Goal: Task Accomplishment & Management: Complete application form

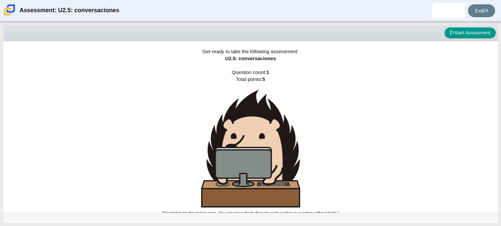
click at [317, 93] on div "Get ready to take the following assessment: U2.5: conversaciones Question count…" at bounding box center [250, 126] width 495 height 171
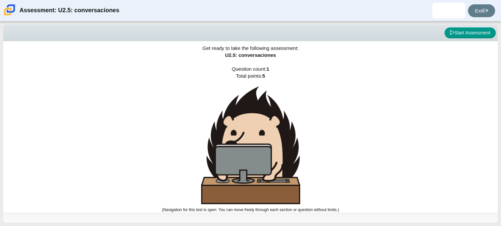
click at [468, 93] on div "Get ready to take the following assessment: U2.5: conversaciones Question count…" at bounding box center [250, 123] width 495 height 171
click at [466, 38] on button "Start Assessment" at bounding box center [470, 32] width 51 height 11
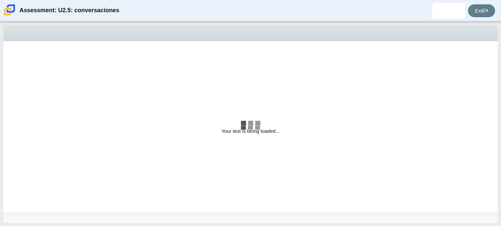
select select "06fad057-86e3-49ec-80e5-8ebec56ce9e7"
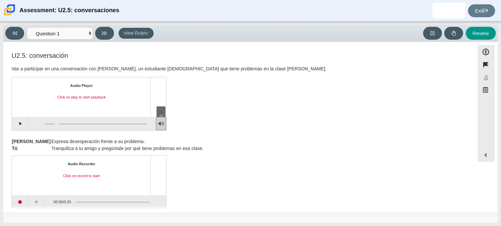
click at [163, 123] on button "Adjust Volume" at bounding box center [161, 123] width 10 height 13
click at [161, 89] on div at bounding box center [161, 90] width 4 height 4
click at [160, 69] on body "Assessment: U2.5: conversaciones Yeiber Ravelo Torres Student ravelotorresy27@c…" at bounding box center [250, 113] width 501 height 226
click at [22, 126] on button "Play" at bounding box center [20, 123] width 17 height 13
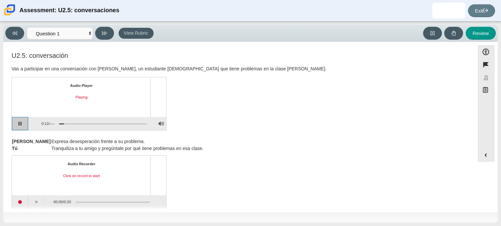
click at [12, 117] on button "Pause playback" at bounding box center [20, 123] width 17 height 13
click at [19, 126] on button "Continue playback" at bounding box center [20, 123] width 17 height 13
click at [19, 126] on button "Pause playback" at bounding box center [20, 123] width 17 height 13
click at [66, 123] on div "Assessment items" at bounding box center [103, 123] width 88 height 1
drag, startPoint x: 66, startPoint y: 122, endPoint x: 56, endPoint y: 123, distance: 10.6
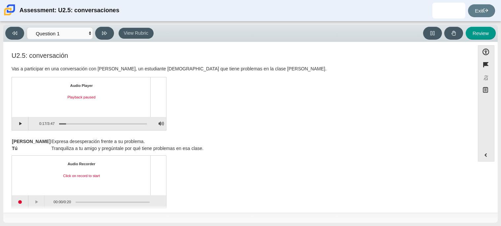
click at [56, 123] on div "Assessment items" at bounding box center [101, 124] width 93 height 12
click at [59, 123] on div "Assessment items" at bounding box center [103, 123] width 88 height 1
click at [25, 122] on button "Continue playback" at bounding box center [20, 123] width 17 height 13
drag, startPoint x: 72, startPoint y: 122, endPoint x: 50, endPoint y: 123, distance: 22.2
click at [50, 123] on div "0:35 / 3:47" at bounding box center [87, 123] width 119 height 13
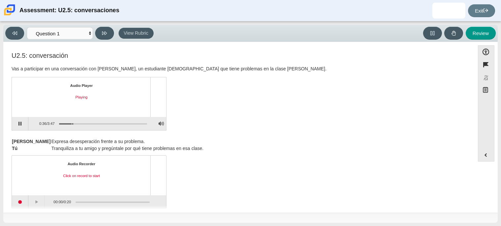
click at [71, 123] on div "Assessment items" at bounding box center [101, 124] width 93 height 12
click at [66, 123] on div "Assessment items" at bounding box center [101, 124] width 93 height 12
click at [65, 123] on div "Assessment items" at bounding box center [101, 124] width 93 height 12
click at [64, 121] on div "Assessment items" at bounding box center [101, 124] width 93 height 12
click at [64, 123] on div "Assessment items" at bounding box center [103, 123] width 88 height 1
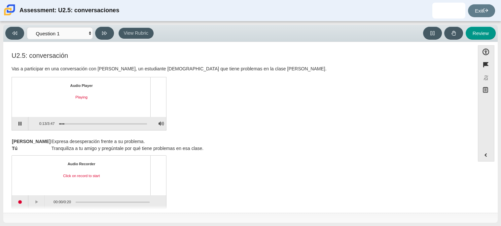
click at [62, 123] on div "Assessment items" at bounding box center [103, 123] width 88 height 1
click at [60, 123] on div "Assessment items" at bounding box center [103, 123] width 88 height 1
click at [57, 124] on div "Assessment items" at bounding box center [101, 124] width 93 height 12
click at [18, 124] on button "Pause playback" at bounding box center [20, 123] width 17 height 13
click at [16, 124] on button "Continue playback" at bounding box center [20, 123] width 17 height 13
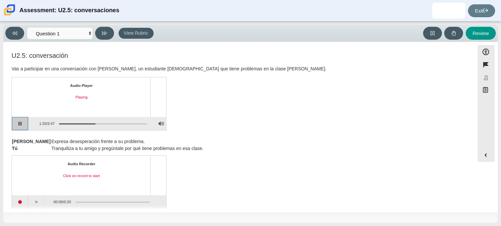
click at [16, 122] on button "Pause playback" at bounding box center [20, 123] width 17 height 13
click at [270, 154] on div "Tomás Expresa desesperación frente a su problema. Tú Tranquiliza a tu amigo y p…" at bounding box center [239, 172] width 455 height 73
click at [275, 126] on div "U2.5: conversación Vas a participar en una conversación con Tomás, un estudiant…" at bounding box center [239, 92] width 455 height 81
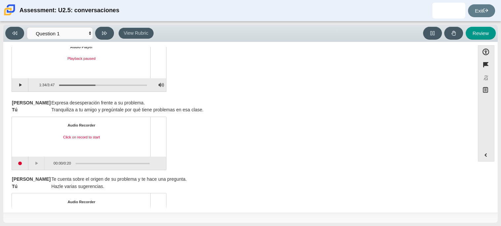
scroll to position [39, 0]
click at [22, 163] on button "Start recording" at bounding box center [20, 162] width 17 height 13
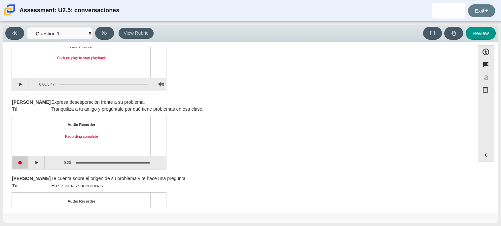
click at [24, 164] on button "Start recording" at bounding box center [20, 162] width 17 height 13
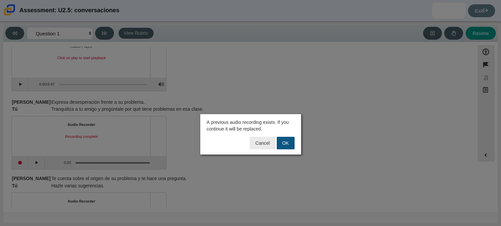
click at [293, 140] on button "OK" at bounding box center [286, 143] width 18 height 13
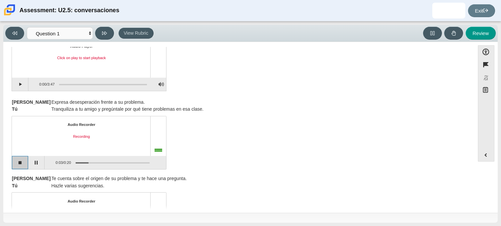
click at [12, 162] on button "Stop recording" at bounding box center [20, 162] width 17 height 13
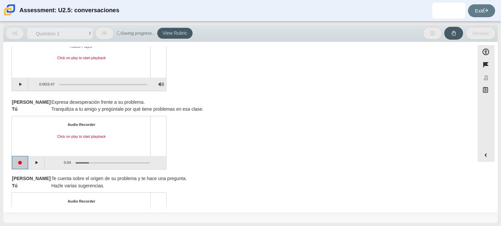
click at [18, 161] on button "Start recording" at bounding box center [20, 162] width 17 height 13
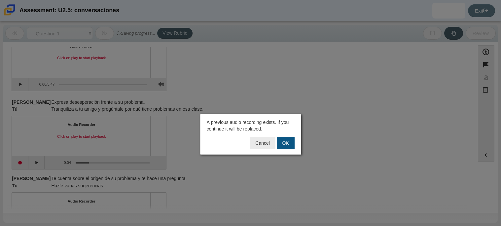
click at [286, 141] on button "OK" at bounding box center [286, 143] width 18 height 13
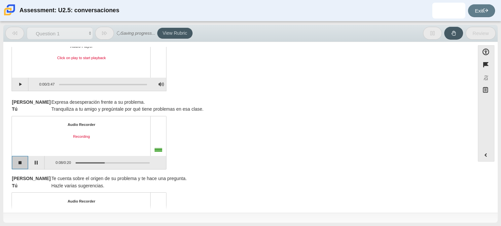
click at [20, 165] on button "Stop recording" at bounding box center [20, 162] width 17 height 13
click at [24, 162] on button "Start recording" at bounding box center [20, 162] width 17 height 13
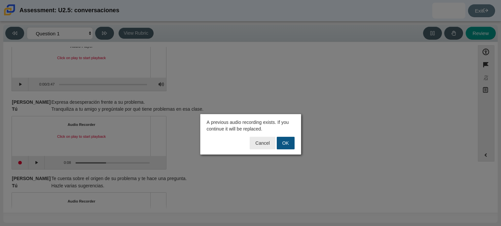
click at [288, 146] on button "OK" at bounding box center [286, 143] width 18 height 13
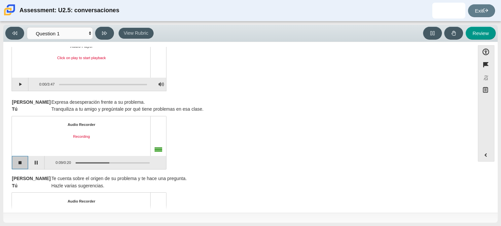
click at [24, 165] on button "Stop recording" at bounding box center [20, 162] width 17 height 13
click at [24, 164] on button "Start recording" at bounding box center [20, 162] width 17 height 13
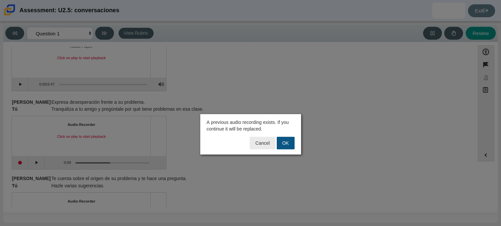
click at [290, 144] on button "OK" at bounding box center [286, 143] width 18 height 13
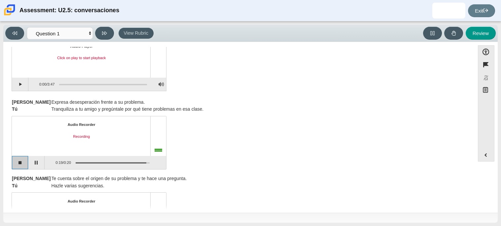
click at [26, 163] on button "Stop recording" at bounding box center [20, 162] width 17 height 13
click at [301, 123] on div "Audio Recorder Click on play to start playback 0:19 / 0:19" at bounding box center [239, 144] width 455 height 52
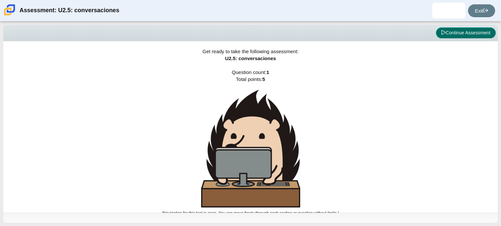
click at [461, 33] on button "Continue Assessment" at bounding box center [466, 32] width 60 height 11
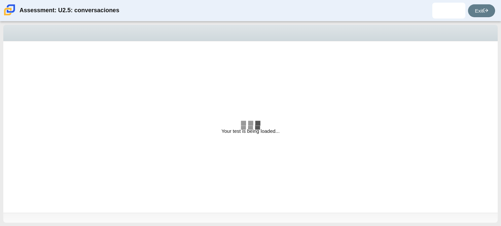
select select "06fad057-86e3-49ec-80e5-8ebec56ce9e7"
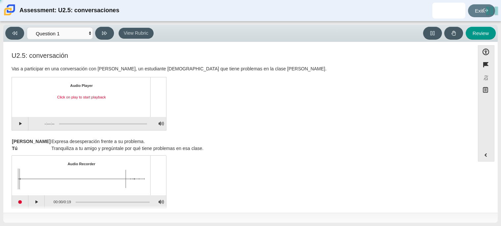
click at [267, 162] on div "Audio Recorder Click on play to start playback 00:00 / 0:19" at bounding box center [239, 183] width 455 height 52
click at [23, 201] on button "Start recording" at bounding box center [20, 201] width 17 height 13
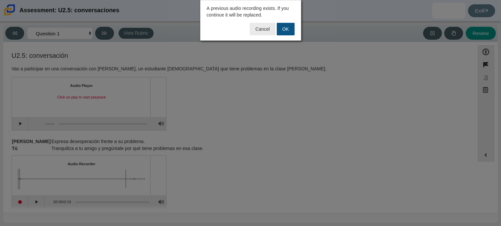
click at [291, 31] on button "OK" at bounding box center [286, 29] width 18 height 13
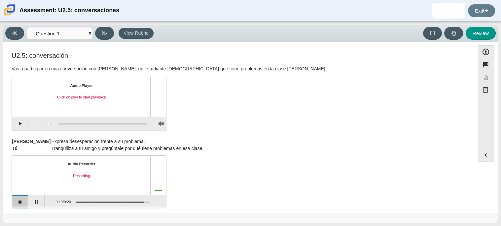
click at [17, 202] on button "Stop recording" at bounding box center [20, 201] width 17 height 13
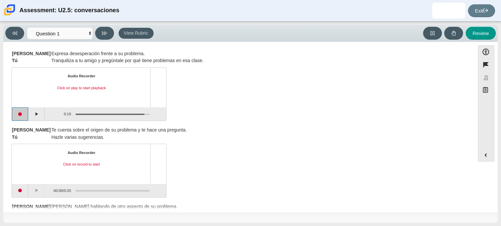
scroll to position [89, 0]
click at [32, 114] on button "Play" at bounding box center [36, 113] width 17 height 13
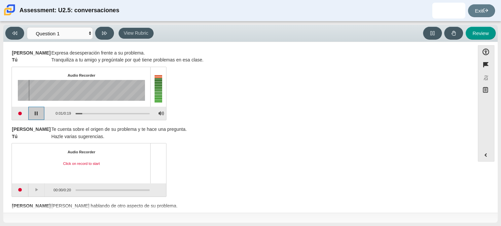
click at [31, 114] on button "Pause playback" at bounding box center [36, 113] width 17 height 13
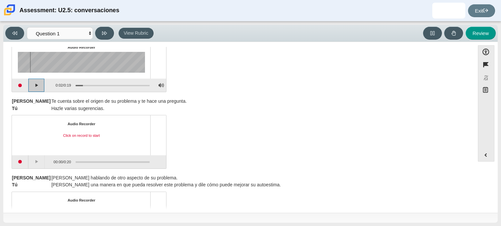
scroll to position [122, 0]
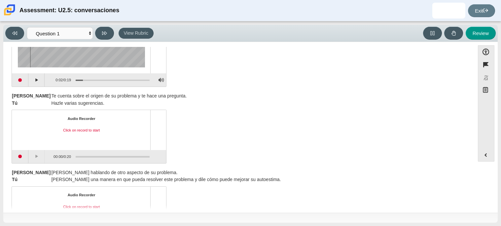
click at [90, 132] on div "Click on record to start" at bounding box center [81, 130] width 127 height 5
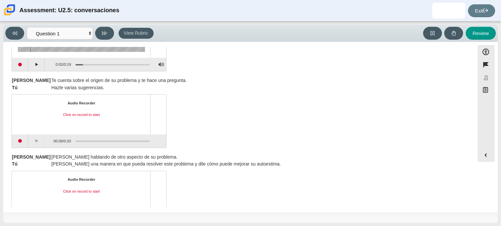
scroll to position [175, 0]
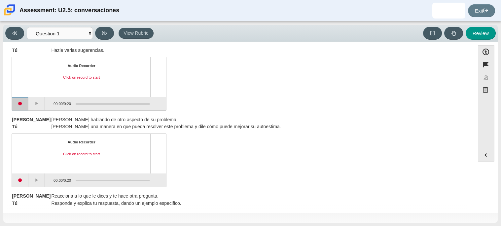
click at [23, 106] on button "Start recording" at bounding box center [20, 103] width 17 height 13
click at [23, 106] on button "Stop recording" at bounding box center [20, 103] width 17 height 13
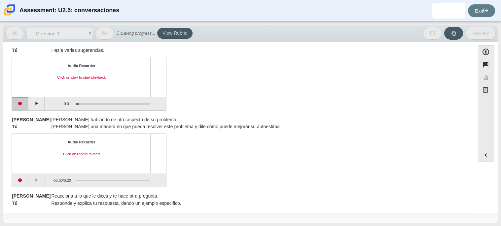
click at [25, 105] on button "Start recording" at bounding box center [20, 103] width 17 height 13
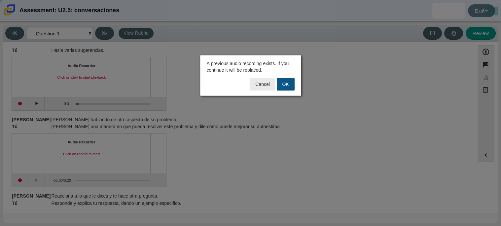
click at [291, 80] on button "OK" at bounding box center [286, 84] width 18 height 13
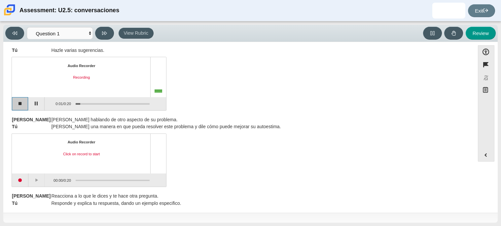
click at [18, 103] on button "Stop recording" at bounding box center [20, 103] width 17 height 13
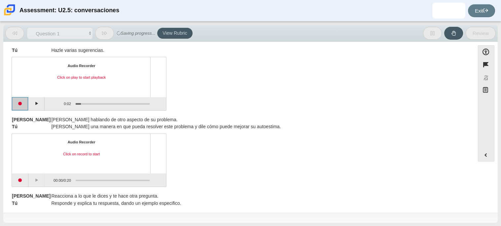
scroll to position [60, 0]
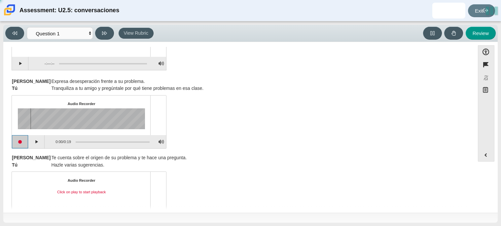
click at [22, 143] on button "Start recording" at bounding box center [20, 141] width 17 height 13
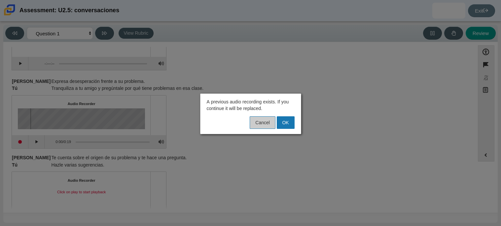
click at [256, 124] on button "Cancel" at bounding box center [262, 122] width 25 height 13
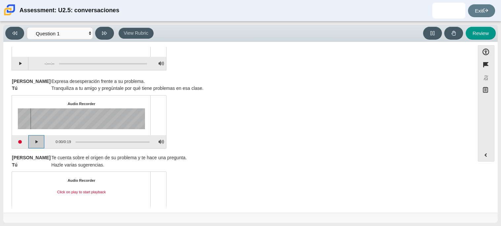
click at [41, 144] on button "Play" at bounding box center [36, 141] width 17 height 13
click at [41, 144] on button "Pause playback" at bounding box center [36, 141] width 17 height 13
click at [15, 61] on button "Play" at bounding box center [20, 63] width 17 height 13
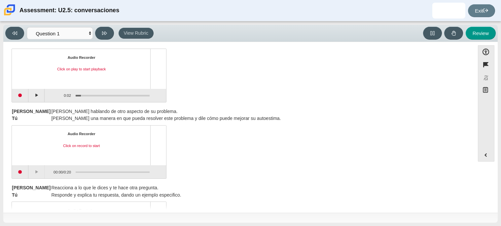
scroll to position [138, 0]
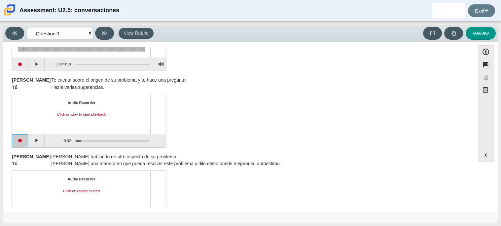
click at [19, 139] on button "Start recording" at bounding box center [20, 140] width 17 height 13
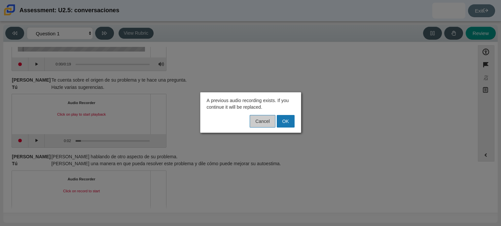
click at [264, 124] on button "Cancel" at bounding box center [262, 121] width 25 height 13
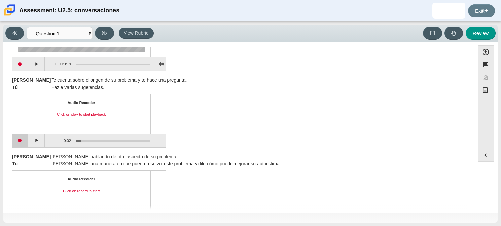
click at [12, 134] on button "Start recording" at bounding box center [20, 140] width 17 height 13
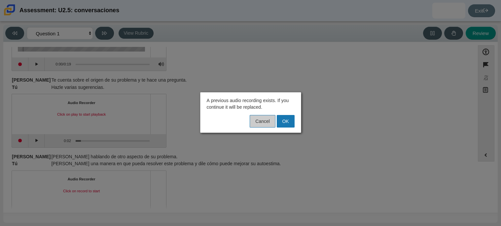
click at [262, 126] on button "Cancel" at bounding box center [262, 121] width 25 height 13
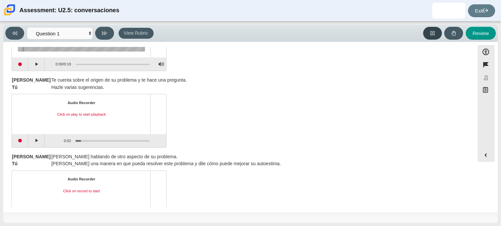
click at [428, 31] on button at bounding box center [432, 33] width 19 height 13
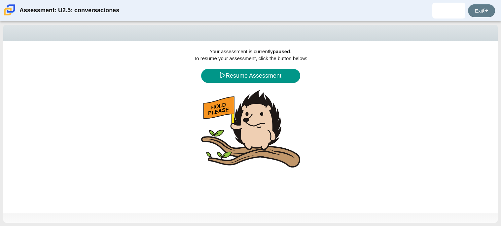
click at [428, 31] on div "Viewing Question 1 of 1 in Pacing Mode Questions Question 1 Review Review Answe…" at bounding box center [250, 33] width 495 height 17
click at [274, 75] on button "Resume Assessment" at bounding box center [250, 76] width 99 height 14
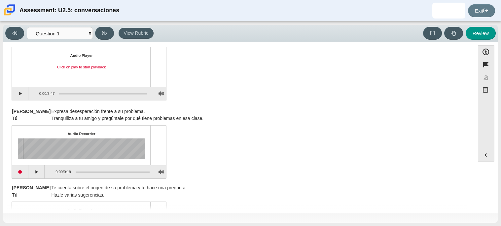
scroll to position [0, 0]
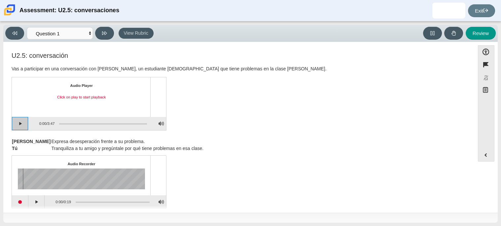
click at [14, 130] on button "Play" at bounding box center [20, 123] width 17 height 13
drag, startPoint x: 471, startPoint y: 99, endPoint x: 470, endPoint y: 114, distance: 14.9
click at [470, 114] on div "Feature U2.5: conversación Vas a participar en una conversación con [PERSON_NAM…" at bounding box center [239, 128] width 465 height 163
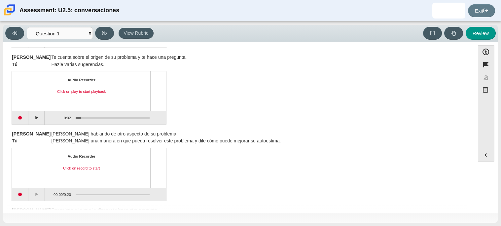
scroll to position [162, 0]
click at [22, 121] on button "Start recording" at bounding box center [20, 116] width 17 height 13
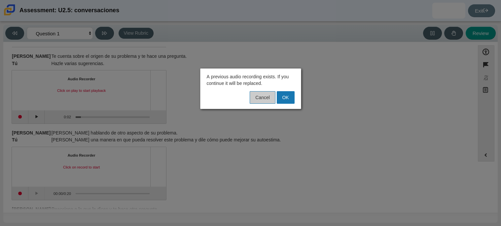
click at [268, 100] on button "Cancel" at bounding box center [262, 97] width 25 height 13
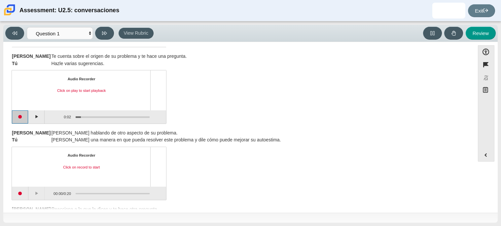
click at [12, 110] on button "Start recording" at bounding box center [20, 116] width 17 height 13
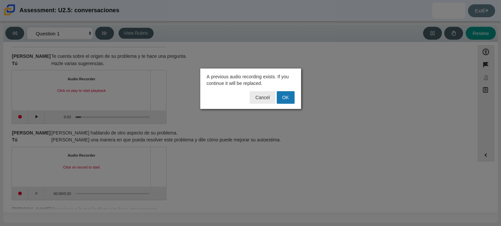
click button "OK" at bounding box center [286, 97] width 18 height 13
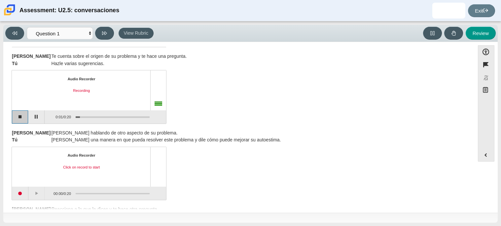
click at [22, 116] on button "Stop recording" at bounding box center [20, 116] width 17 height 13
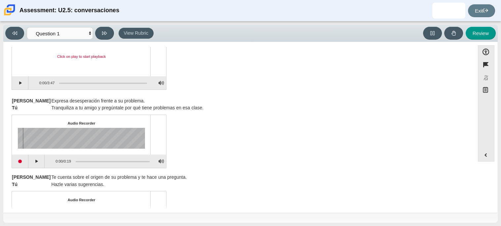
scroll to position [38, 0]
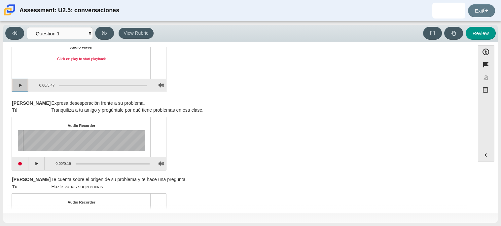
click at [24, 84] on button "Play" at bounding box center [20, 85] width 17 height 13
click at [66, 85] on div "Assessment items" at bounding box center [103, 85] width 88 height 1
click at [70, 85] on div "Assessment items" at bounding box center [103, 85] width 88 height 1
click at [73, 85] on div "Assessment items" at bounding box center [103, 85] width 88 height 1
click at [76, 85] on div "Assessment items" at bounding box center [103, 85] width 88 height 1
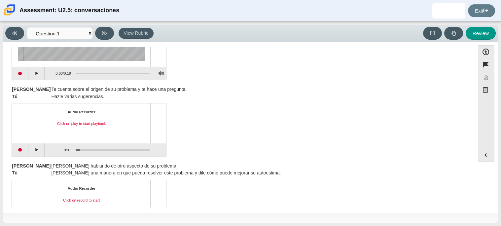
scroll to position [130, 0]
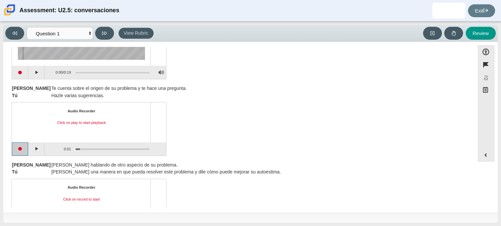
click at [16, 155] on button "Start recording" at bounding box center [20, 148] width 17 height 13
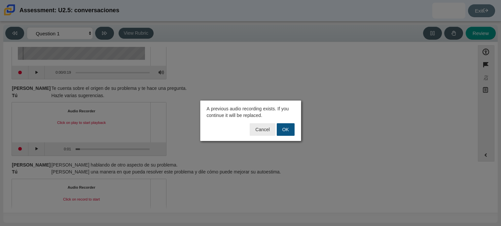
click at [285, 128] on button "OK" at bounding box center [286, 129] width 18 height 13
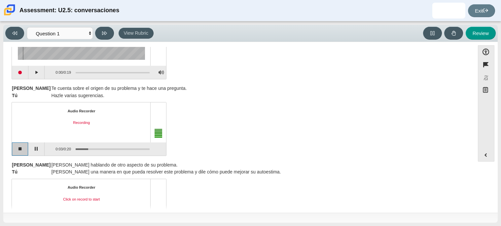
click at [24, 151] on button "Stop recording" at bounding box center [20, 148] width 17 height 13
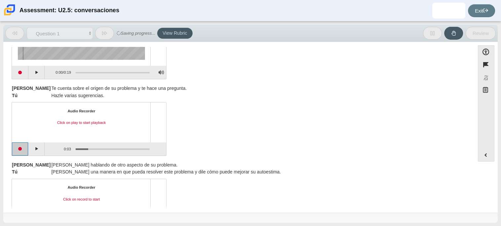
click at [24, 151] on button "Start recording" at bounding box center [20, 148] width 17 height 13
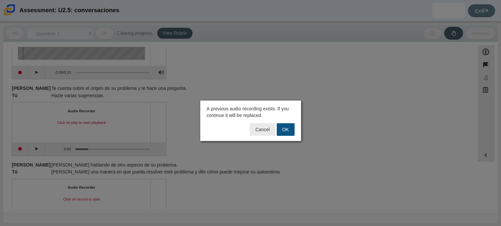
click at [283, 131] on button "OK" at bounding box center [286, 129] width 18 height 13
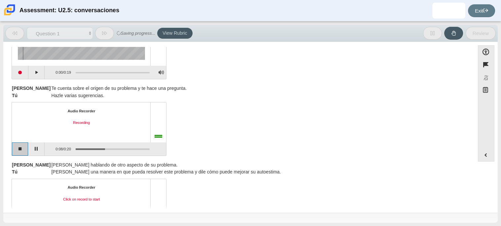
click at [27, 148] on button "Stop recording" at bounding box center [20, 148] width 17 height 13
click at [22, 153] on button "Start recording" at bounding box center [20, 148] width 17 height 13
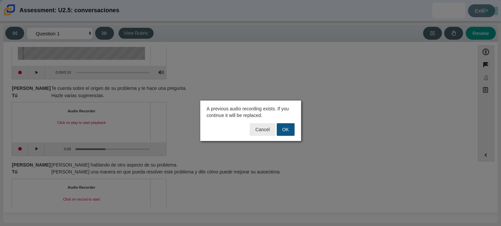
click at [292, 127] on button "OK" at bounding box center [286, 129] width 18 height 13
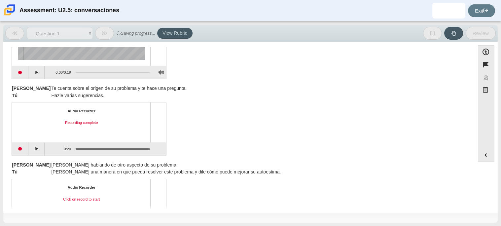
click at [288, 157] on div "U2.5: conversación Vas a participar en una conversación con [PERSON_NAME], un e…" at bounding box center [239, 155] width 465 height 467
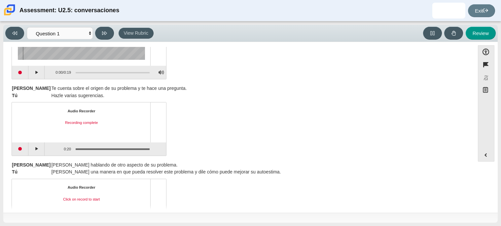
click at [288, 157] on div "U2.5: conversación Vas a participar en una conversación con [PERSON_NAME], un e…" at bounding box center [239, 155] width 465 height 467
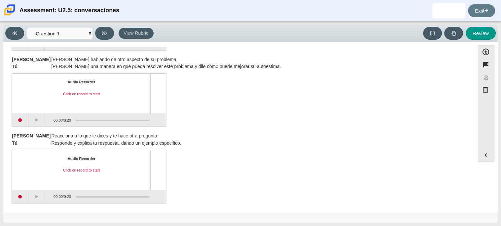
scroll to position [222, 0]
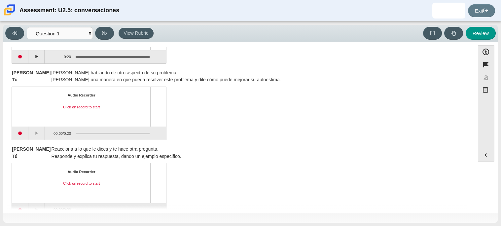
click at [279, 152] on div "[PERSON_NAME] a lo que le dices y te hace otra pregunta. Tú Responde y explica …" at bounding box center [239, 153] width 455 height 14
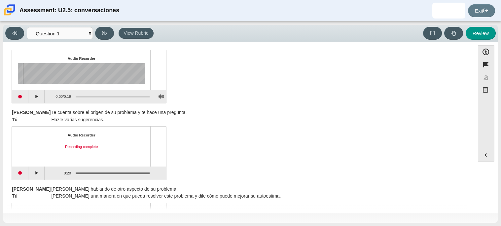
scroll to position [79, 0]
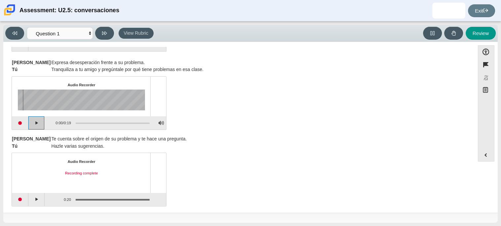
click at [30, 119] on button "Play" at bounding box center [36, 122] width 17 height 13
click at [231, 139] on div "[PERSON_NAME] cuenta sobre el origen de su problema y te hace una pregunta. Tú …" at bounding box center [239, 142] width 455 height 14
click at [35, 124] on button "Pause playback" at bounding box center [36, 122] width 17 height 13
click at [319, 159] on div "Audio Recorder Recording complete 0:20 / 0:20" at bounding box center [239, 180] width 455 height 52
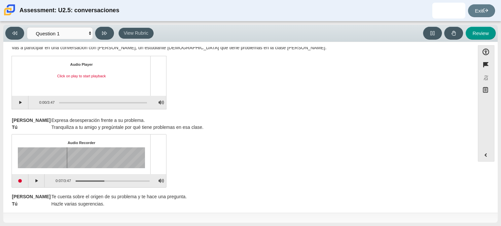
scroll to position [0, 0]
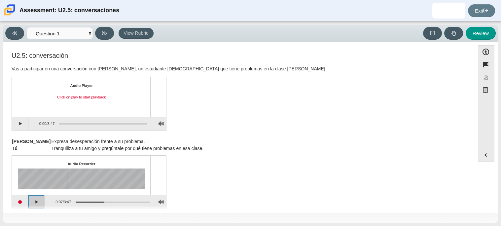
click at [37, 201] on button "Continue playback" at bounding box center [36, 201] width 17 height 13
click at [37, 201] on button "Pause playback" at bounding box center [36, 201] width 17 height 13
click at [176, 178] on div "Audio Recorder Playback paused 0:11 / 3:47" at bounding box center [239, 183] width 455 height 52
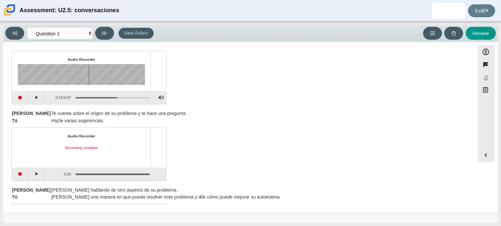
scroll to position [105, 0]
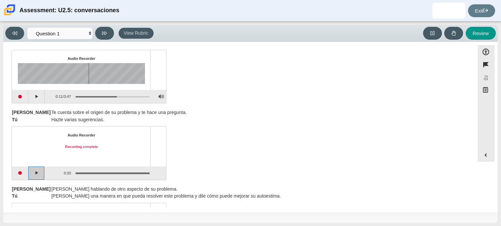
click at [32, 174] on button "Play" at bounding box center [36, 173] width 17 height 13
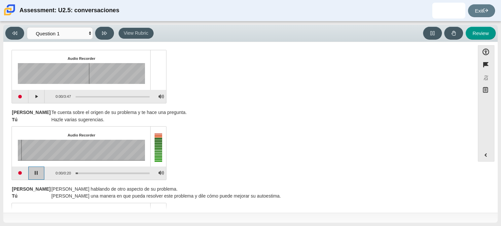
click at [32, 174] on button "Pause playback" at bounding box center [36, 173] width 17 height 13
click at [211, 162] on div "Audio Recorder Playback paused 0:01 / 0:20" at bounding box center [239, 154] width 455 height 52
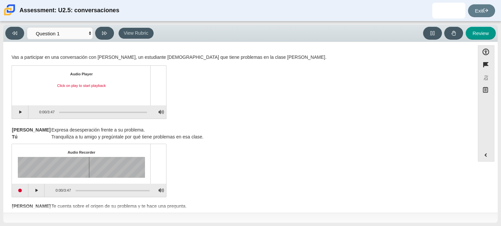
scroll to position [14, 0]
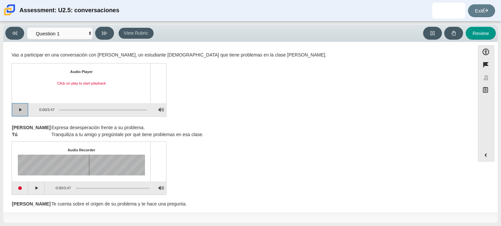
click at [25, 109] on button "Play" at bounding box center [20, 109] width 17 height 13
click at [78, 109] on div "Assessment items" at bounding box center [104, 109] width 88 height 1
click at [80, 109] on div "Assessment items" at bounding box center [104, 109] width 88 height 1
click at [85, 109] on div "Assessment items" at bounding box center [104, 109] width 88 height 1
click at [89, 109] on div "Assessment items" at bounding box center [104, 109] width 88 height 1
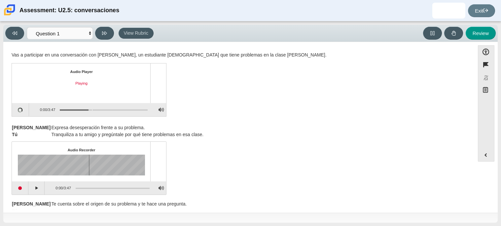
click at [92, 109] on div "Assessment items" at bounding box center [104, 109] width 88 height 1
click at [95, 109] on div "Assessment items" at bounding box center [104, 109] width 88 height 1
click at [220, 146] on div "Audio Recorder Click on play to start playback 0:00 / 3:47" at bounding box center [239, 169] width 455 height 52
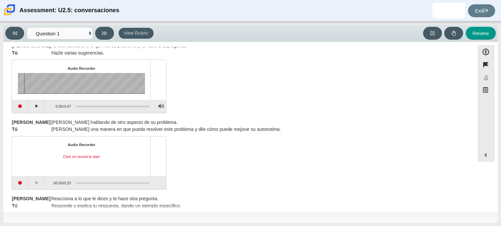
scroll to position [185, 0]
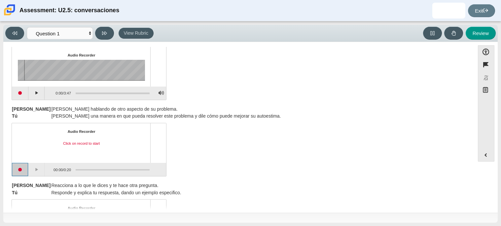
click at [25, 168] on button "Start recording" at bounding box center [20, 169] width 17 height 13
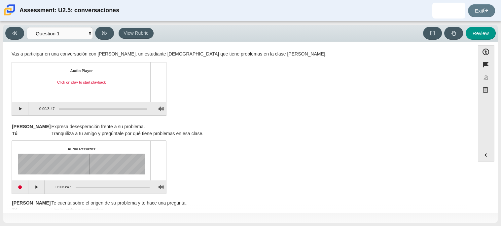
scroll to position [8, 0]
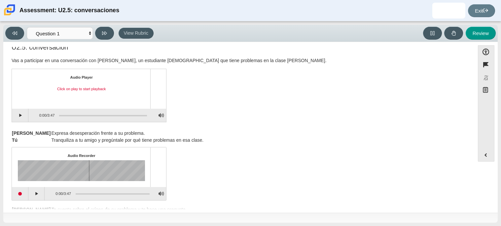
click at [12, 114] on button "Play" at bounding box center [20, 115] width 17 height 13
click at [81, 115] on div "Assessment items" at bounding box center [103, 115] width 88 height 1
click at [89, 115] on div "Assessment items" at bounding box center [103, 115] width 88 height 1
click at [95, 115] on div "Assessment items" at bounding box center [103, 115] width 88 height 1
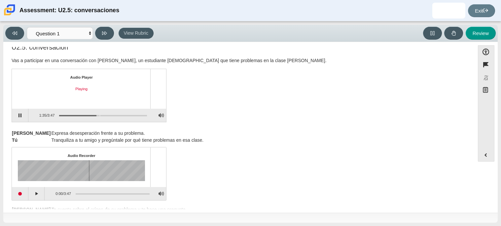
click at [100, 115] on div "Assessment items" at bounding box center [103, 115] width 88 height 1
click at [104, 115] on div "Assessment items" at bounding box center [103, 115] width 88 height 1
click at [106, 115] on div "Assessment items" at bounding box center [103, 115] width 88 height 1
click at [110, 115] on div "Assessment items" at bounding box center [103, 115] width 88 height 1
click at [112, 115] on div "Assessment items" at bounding box center [103, 115] width 88 height 1
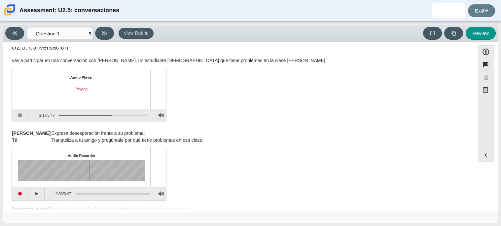
click at [115, 115] on div "Assessment items" at bounding box center [103, 115] width 88 height 1
click at [218, 137] on div "[PERSON_NAME] Expresa desesperación frente a su problema. Tú Tranquiliza a tu a…" at bounding box center [239, 137] width 455 height 14
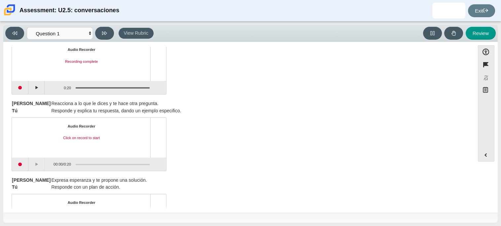
scroll to position [273, 0]
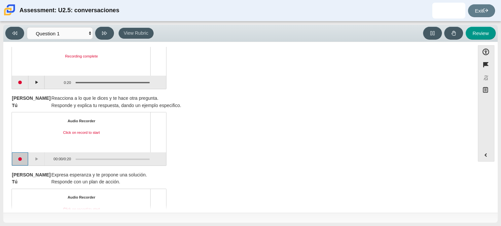
click at [23, 161] on button "Start recording" at bounding box center [20, 158] width 17 height 13
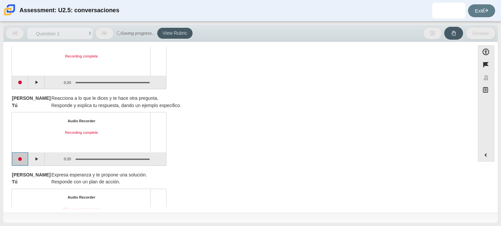
click at [24, 161] on button "Start recording" at bounding box center [20, 158] width 17 height 13
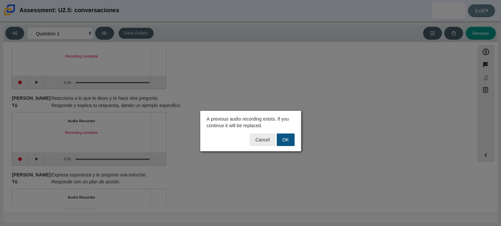
click at [294, 139] on button "OK" at bounding box center [286, 139] width 18 height 13
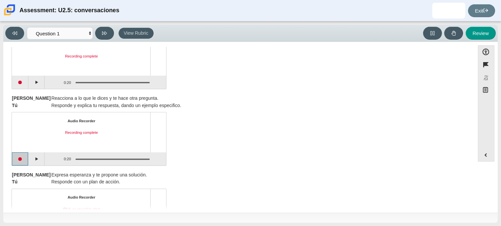
scroll to position [0, 0]
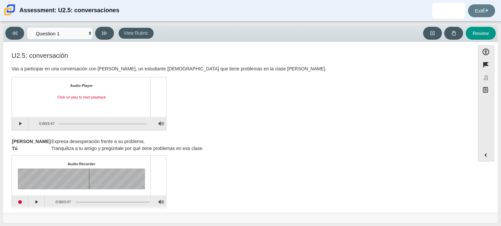
click at [32, 126] on div "0:00 / 3:47" at bounding box center [41, 123] width 26 height 12
click at [31, 126] on div "0:00 / 3:47" at bounding box center [41, 123] width 26 height 12
click at [26, 126] on button "Play" at bounding box center [20, 123] width 17 height 13
click at [122, 123] on div "Assessment items" at bounding box center [103, 123] width 88 height 1
click at [124, 123] on div "Assessment items" at bounding box center [103, 123] width 88 height 1
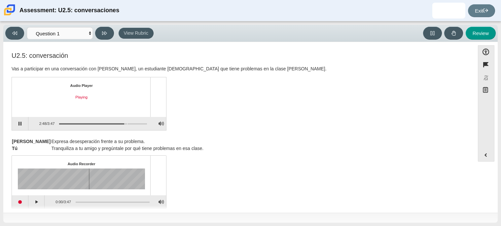
click at [127, 123] on div "Assessment items" at bounding box center [103, 123] width 88 height 1
click at [131, 123] on div "Assessment items" at bounding box center [103, 123] width 88 height 1
click at [135, 123] on div "Assessment items" at bounding box center [103, 123] width 88 height 1
click at [266, 162] on div "Audio Recorder Click on play to start playback 0:00 / 3:47" at bounding box center [239, 183] width 455 height 52
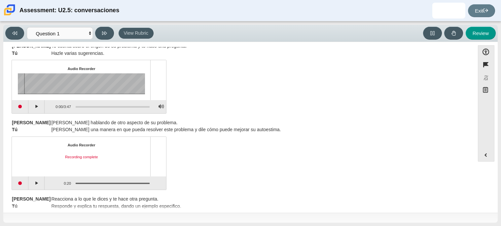
scroll to position [204, 0]
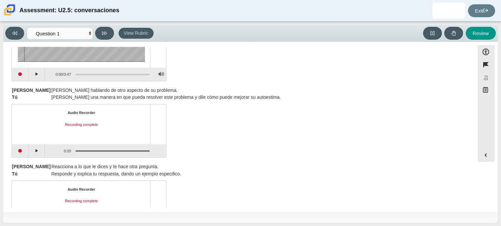
drag, startPoint x: 470, startPoint y: 104, endPoint x: 465, endPoint y: 128, distance: 24.4
click at [465, 128] on div "U2.5: conversación Vas a participar en una conversación con [PERSON_NAME], un e…" at bounding box center [239, 81] width 465 height 467
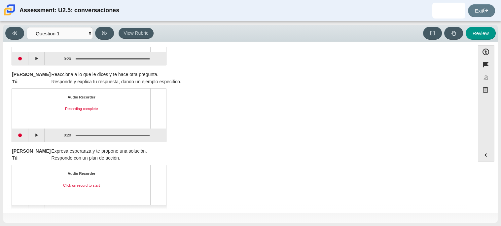
scroll to position [314, 0]
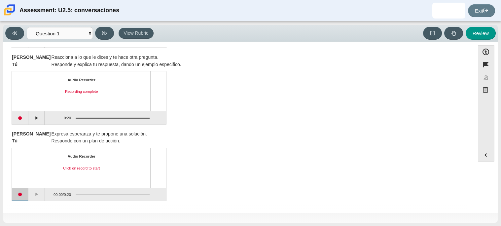
click at [23, 194] on button "Start recording" at bounding box center [20, 194] width 17 height 13
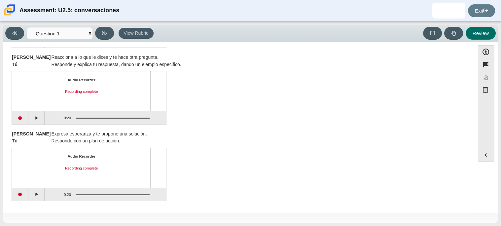
click at [481, 31] on button "Review" at bounding box center [481, 33] width 30 height 13
select select "review"
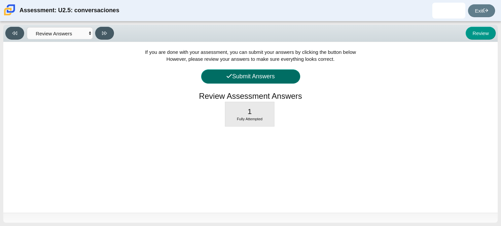
click at [295, 75] on button "Submit Answers" at bounding box center [250, 76] width 99 height 14
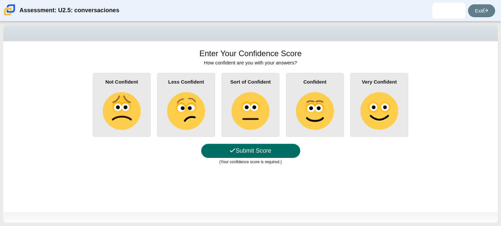
click at [266, 147] on button "Submit Score" at bounding box center [250, 151] width 99 height 14
click at [269, 147] on button "Submit Score" at bounding box center [250, 151] width 99 height 14
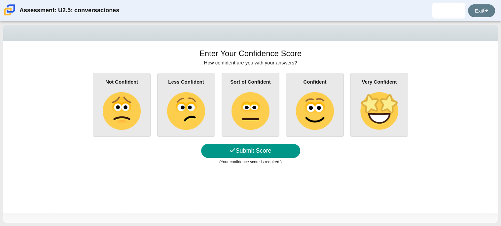
click at [318, 99] on img at bounding box center [315, 111] width 38 height 38
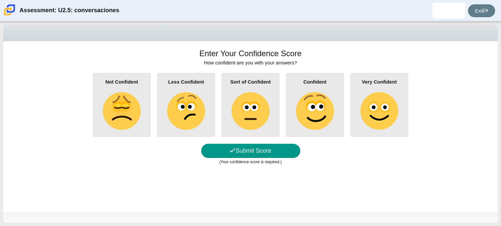
click at [0, 0] on input "Confident" at bounding box center [0, 0] width 0 height 0
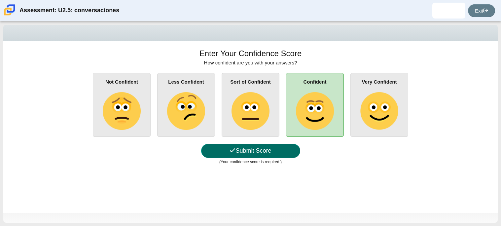
click at [270, 155] on button "Submit Score" at bounding box center [250, 151] width 99 height 14
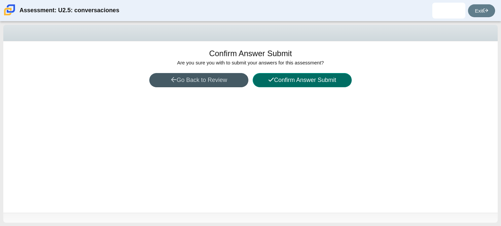
click at [277, 80] on button "Confirm Answer Submit" at bounding box center [302, 80] width 99 height 14
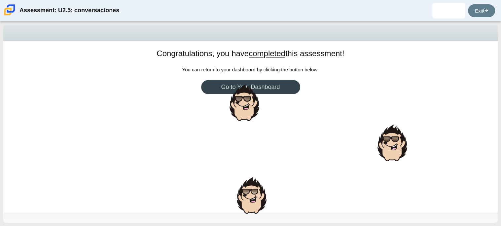
click at [276, 84] on link "Go to Your Dashboard" at bounding box center [250, 87] width 99 height 14
